Goal: Register for event/course

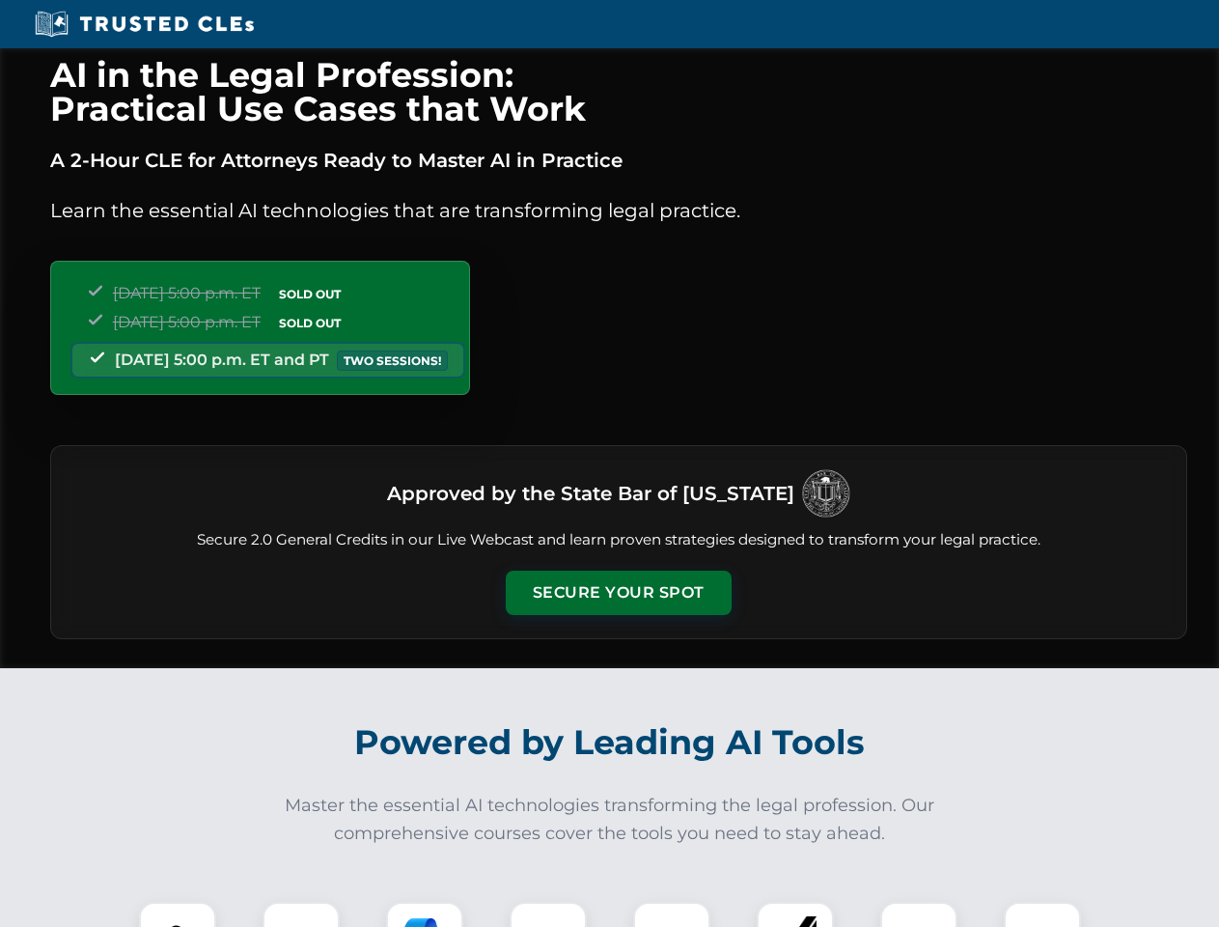
click at [618, 593] on button "Secure Your Spot" at bounding box center [619, 592] width 226 height 44
click at [178, 914] on img at bounding box center [178, 940] width 56 height 56
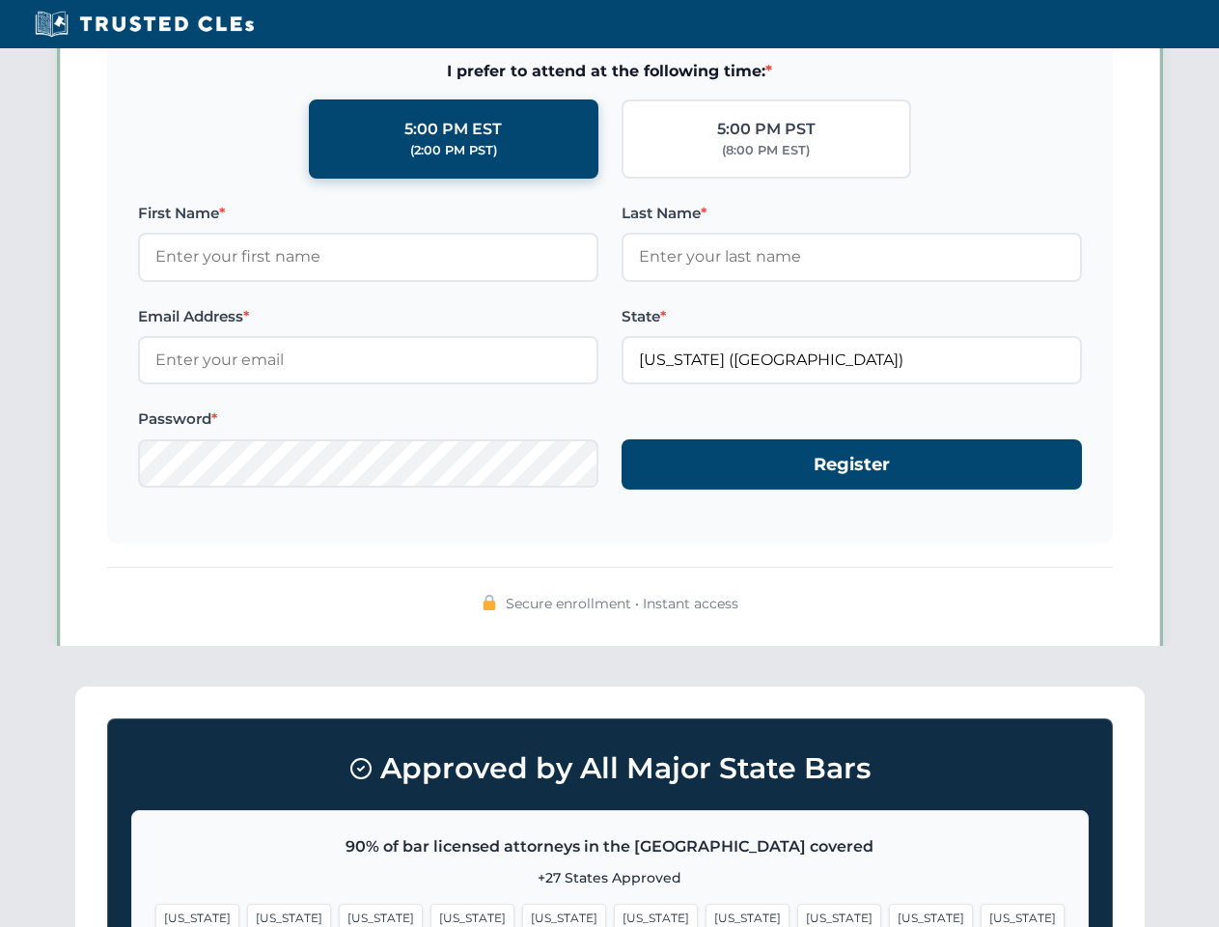
click at [706, 914] on span "[US_STATE]" at bounding box center [748, 918] width 84 height 28
click at [889, 914] on span "[US_STATE]" at bounding box center [931, 918] width 84 height 28
